Goal: Task Accomplishment & Management: Use online tool/utility

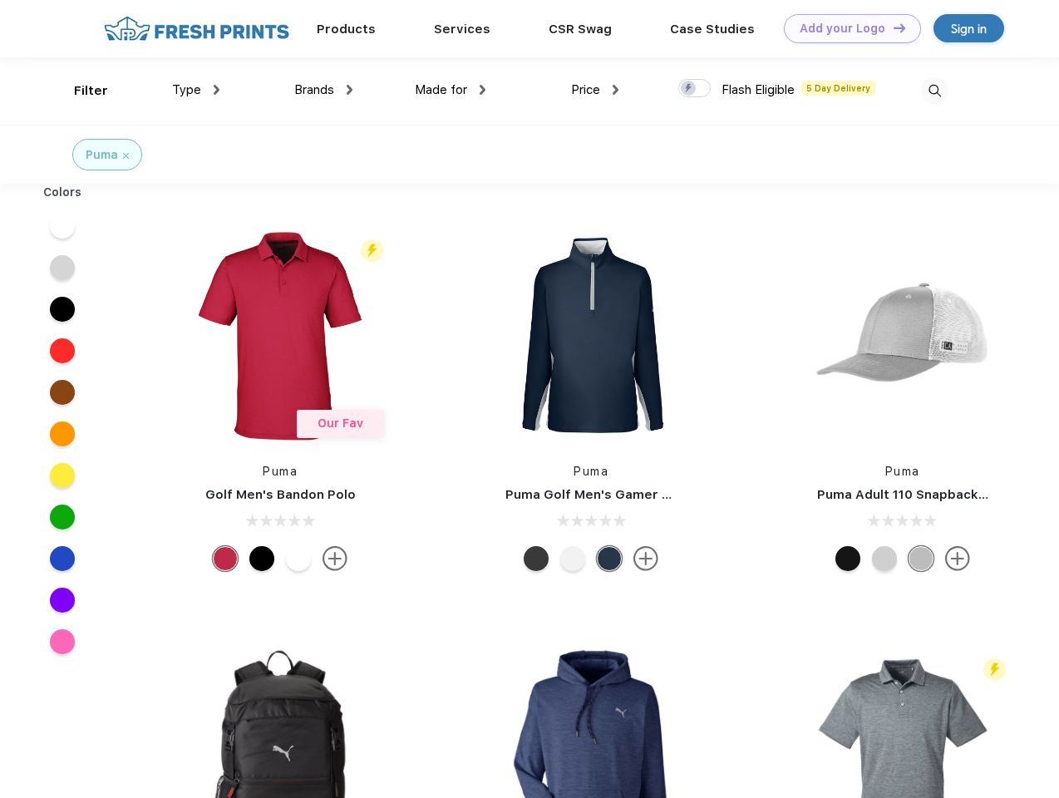
click at [847, 28] on link "Add your Logo Design Tool" at bounding box center [852, 28] width 137 height 29
click at [0, 0] on div "Design Tool" at bounding box center [0, 0] width 0 height 0
click at [892, 27] on link "Add your Logo Design Tool" at bounding box center [852, 28] width 137 height 29
click at [80, 91] on div "Filter" at bounding box center [91, 90] width 34 height 19
click at [196, 90] on span "Type" at bounding box center [186, 89] width 29 height 15
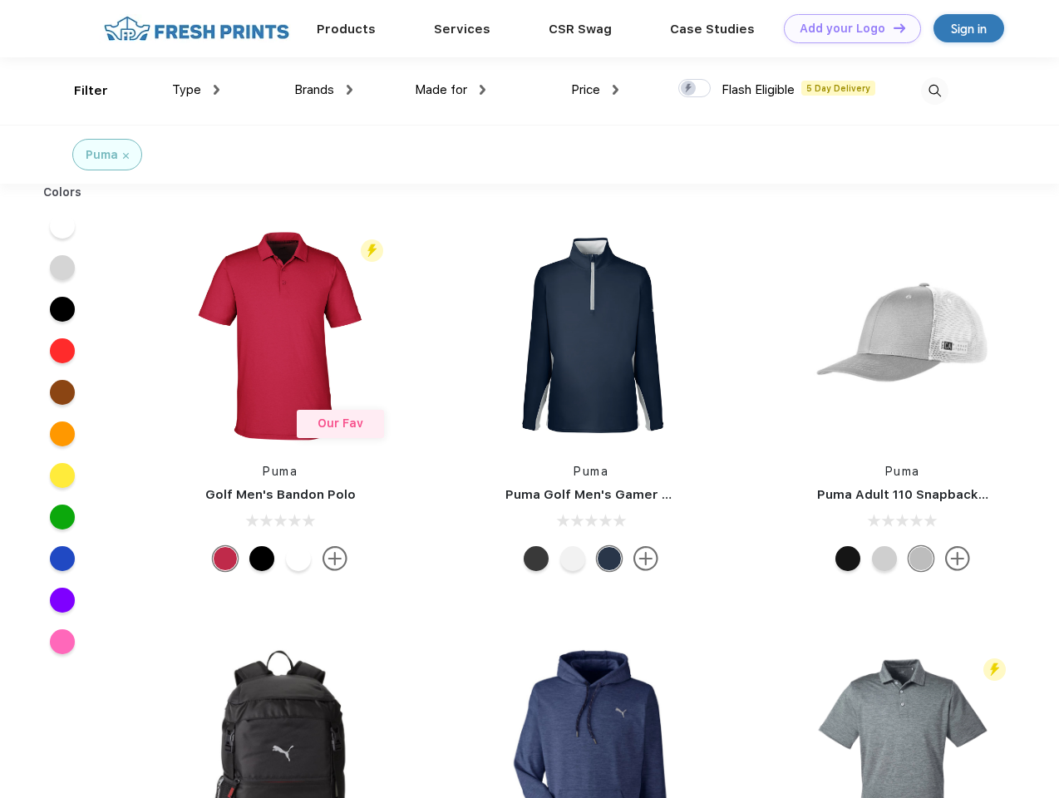
click at [323, 90] on span "Brands" at bounding box center [314, 89] width 40 height 15
click at [451, 90] on span "Made for" at bounding box center [441, 89] width 52 height 15
click at [595, 90] on span "Price" at bounding box center [585, 89] width 29 height 15
click at [695, 89] on div at bounding box center [695, 88] width 32 height 18
click at [689, 89] on input "checkbox" at bounding box center [684, 83] width 11 height 11
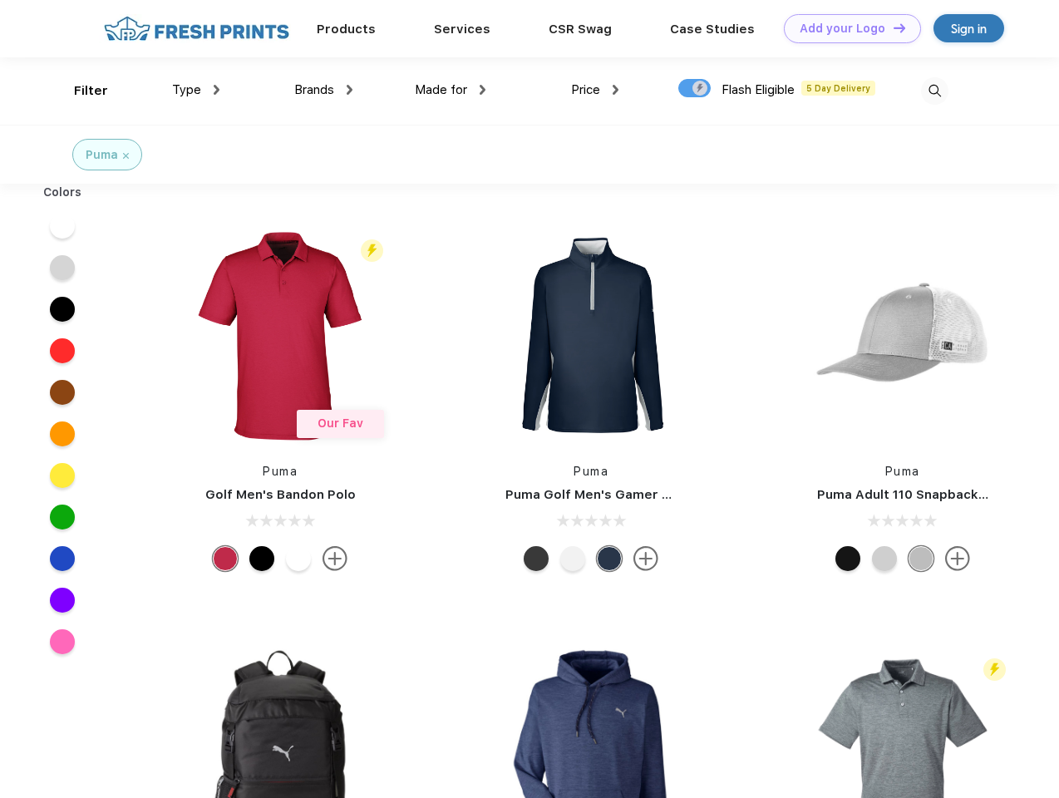
click at [935, 91] on img at bounding box center [934, 90] width 27 height 27
